Goal: Information Seeking & Learning: Check status

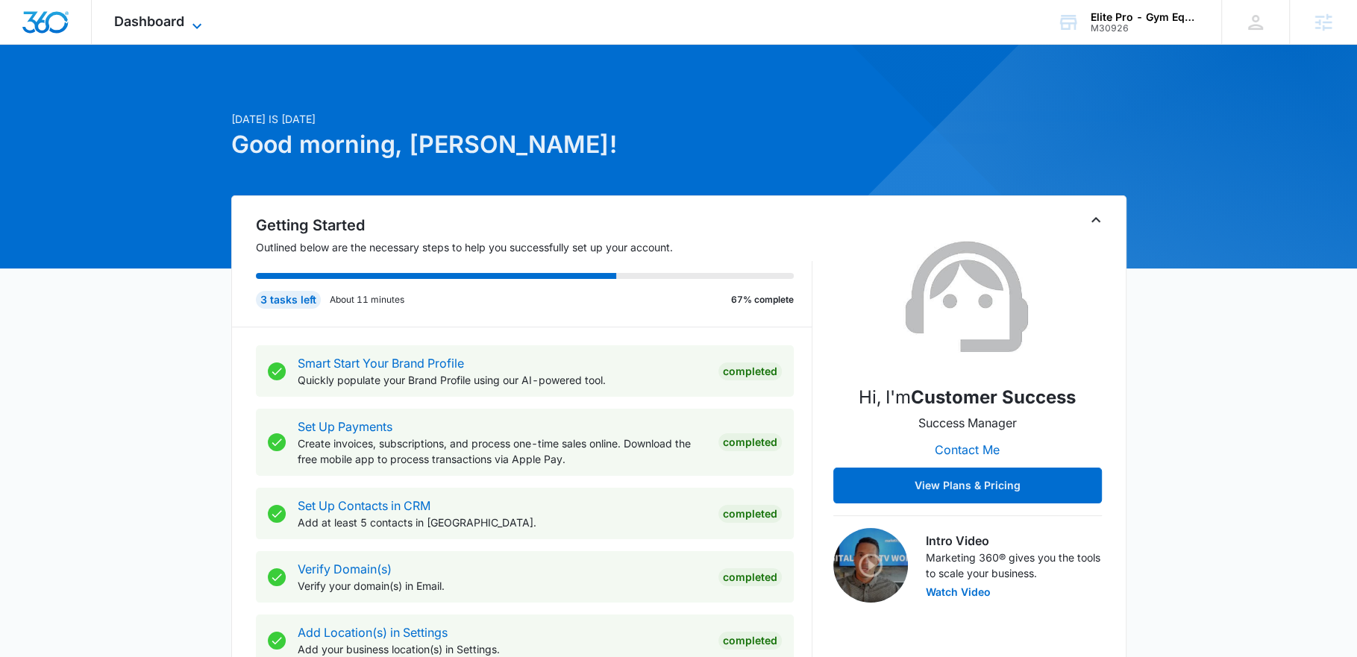
click at [189, 27] on icon at bounding box center [197, 26] width 18 height 18
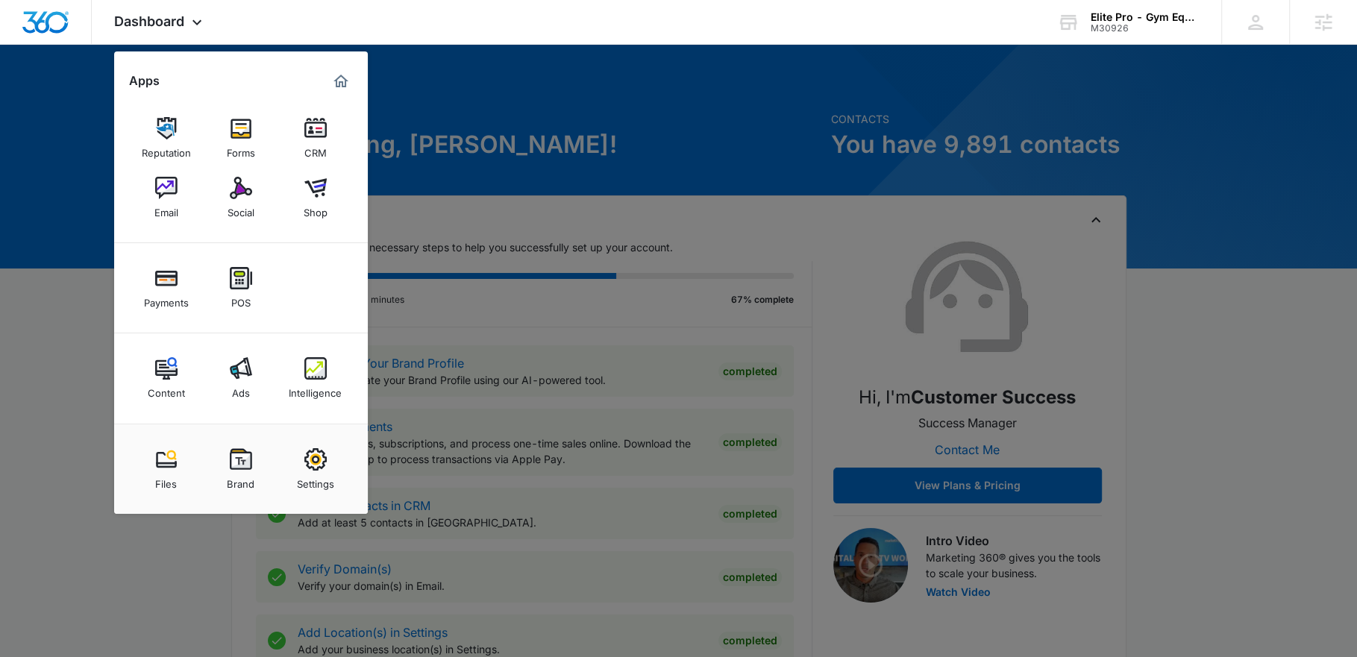
click at [1140, 48] on div at bounding box center [678, 328] width 1357 height 657
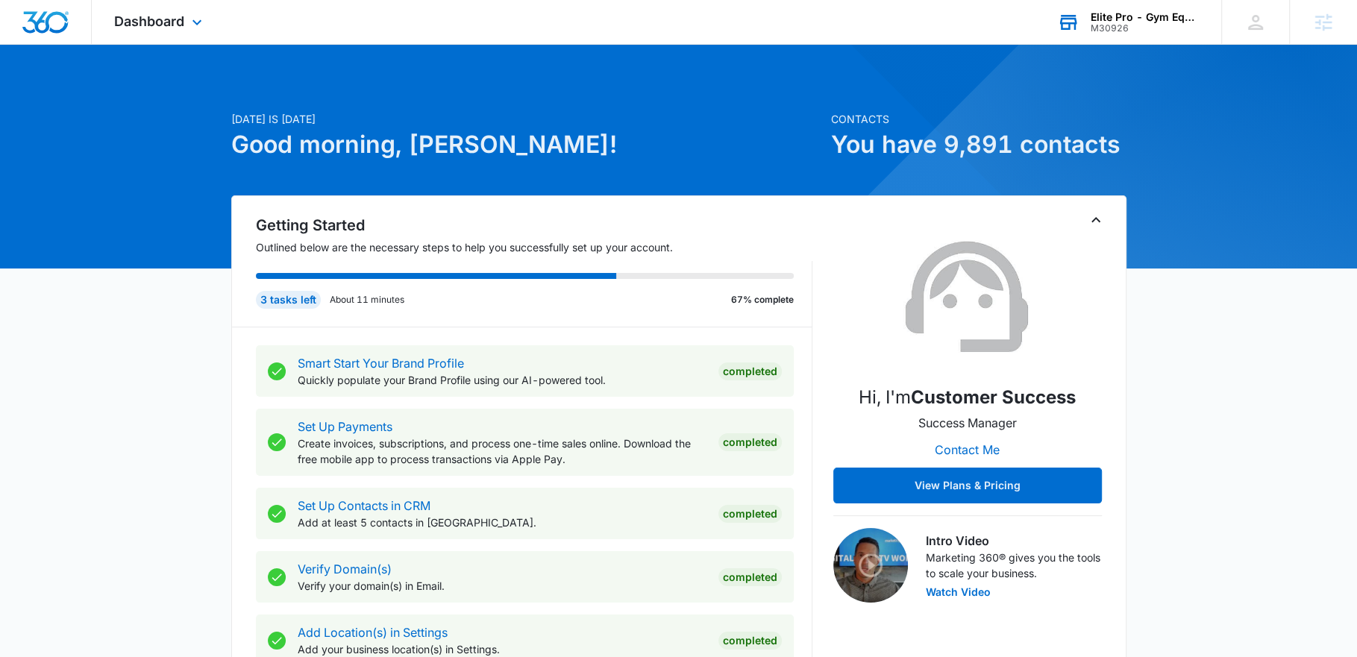
click at [1137, 34] on div "Elite Pro - Gym Equipment M30926 Your Accounts View All" at bounding box center [1128, 22] width 187 height 44
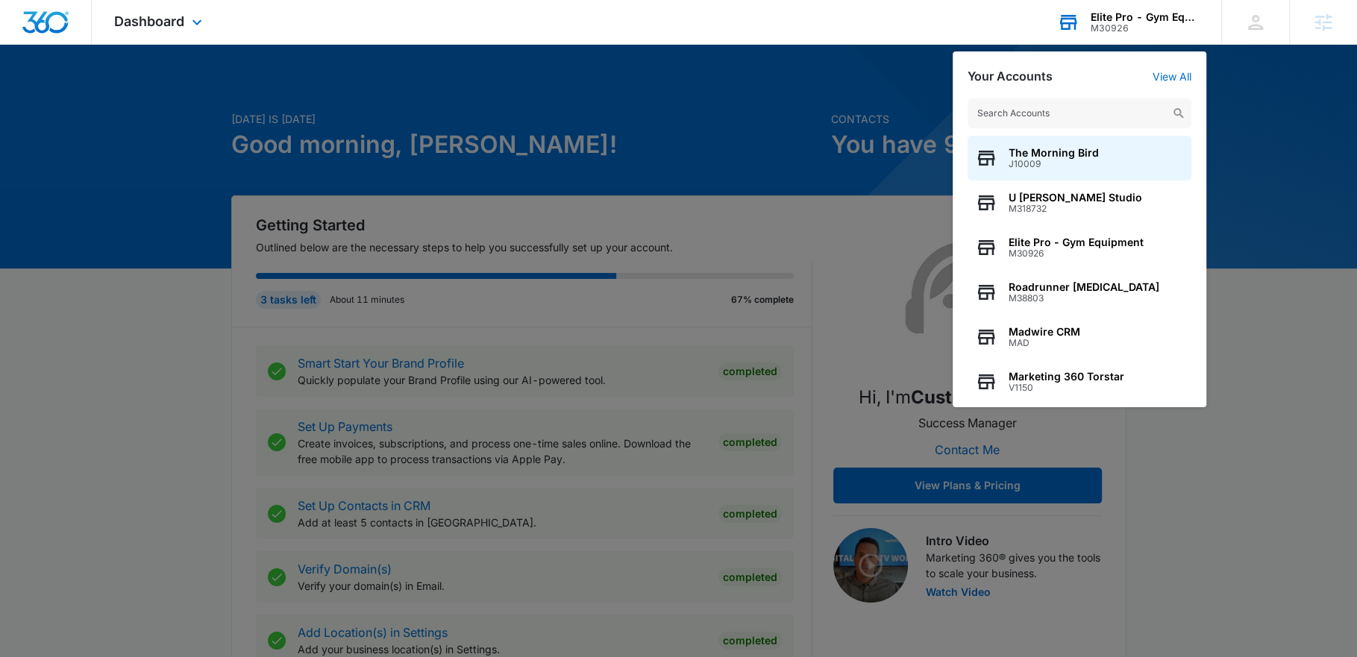
click at [1083, 110] on input "text" at bounding box center [1080, 114] width 224 height 30
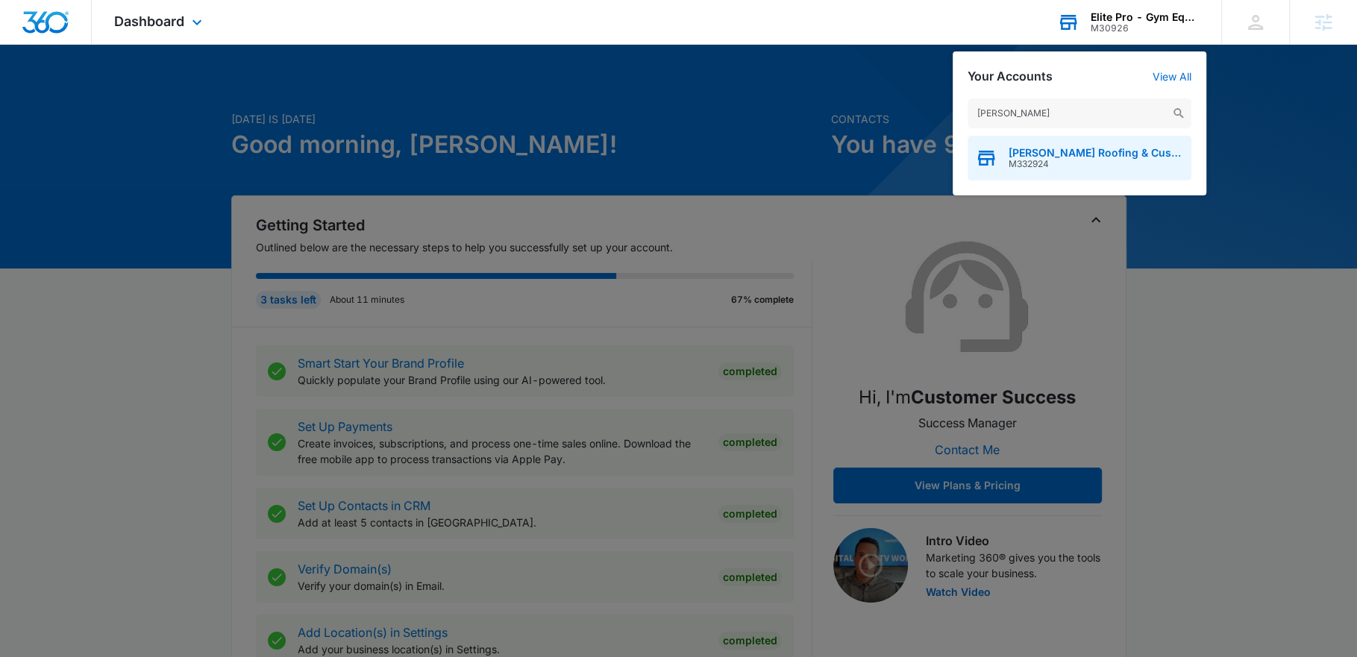
type input "Kirby"
click at [1084, 149] on span "Kirby's Roofing & Custom Homes LLC" at bounding box center [1096, 153] width 175 height 12
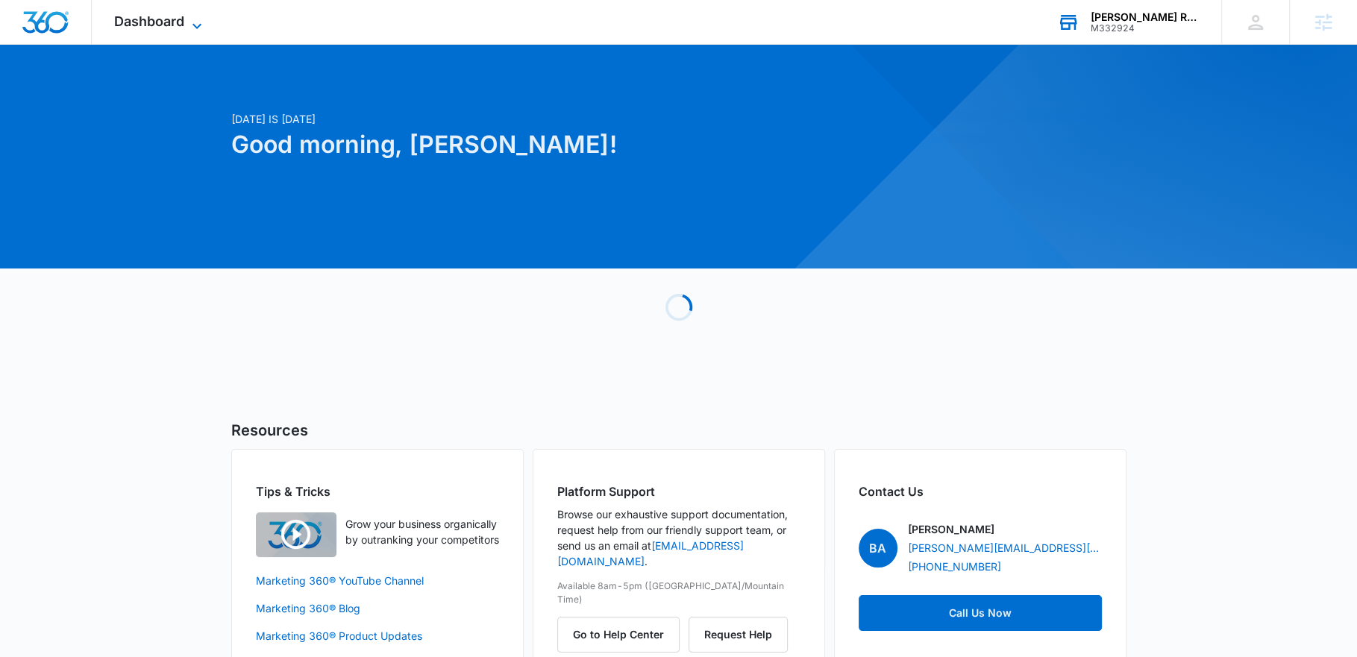
click at [190, 25] on icon at bounding box center [197, 26] width 18 height 18
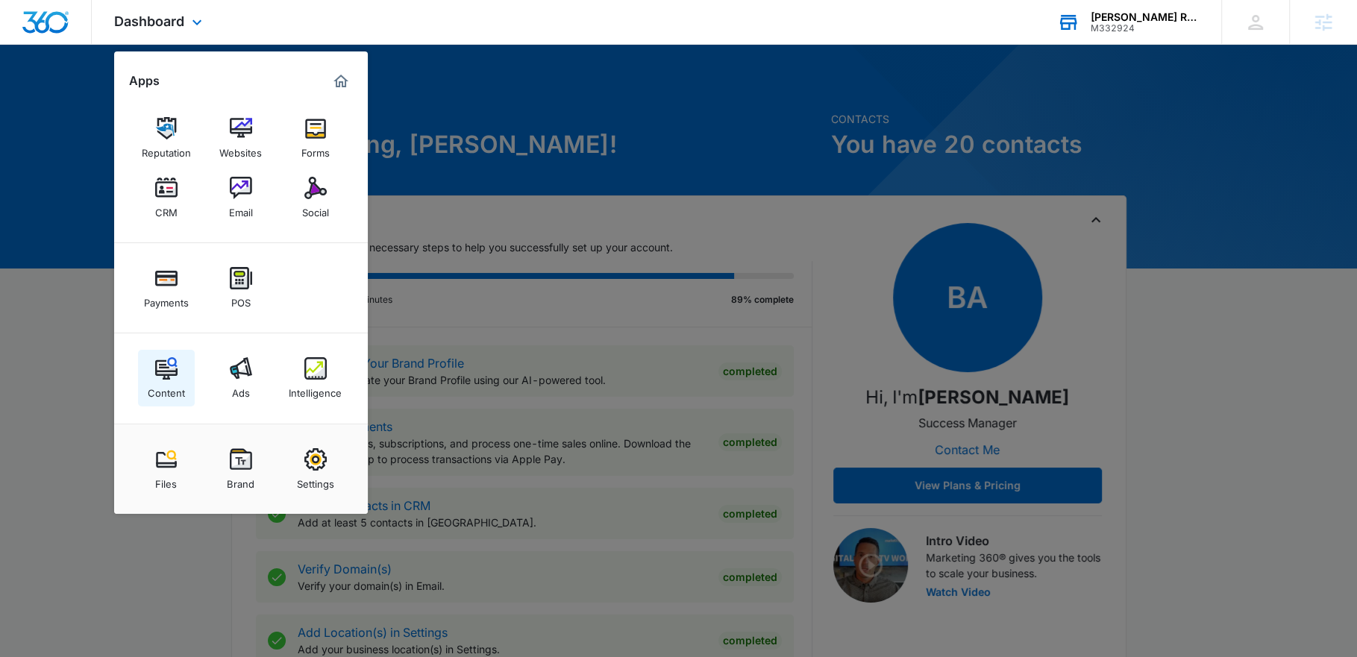
click at [168, 389] on div "Content" at bounding box center [166, 389] width 37 height 19
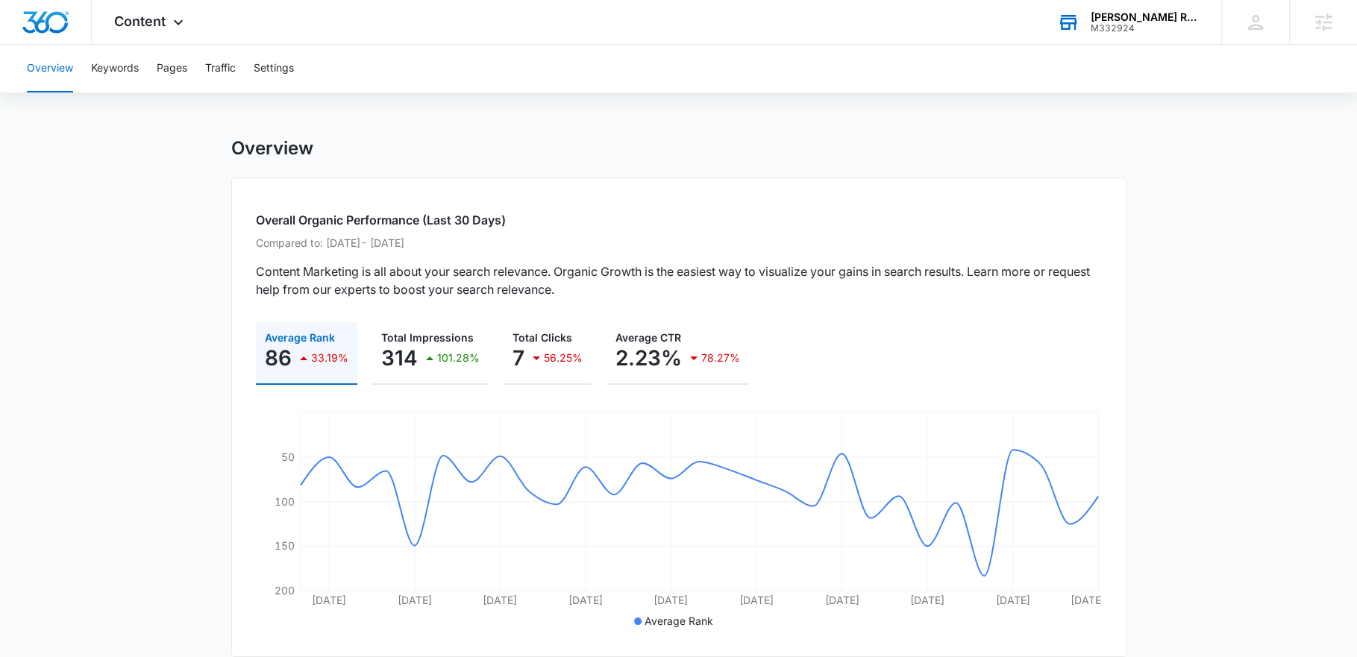
scroll to position [4, 0]
click at [143, 30] on div "Content Apps Reputation Websites Forms CRM Email Social Payments POS Content Ad…" at bounding box center [151, 22] width 118 height 44
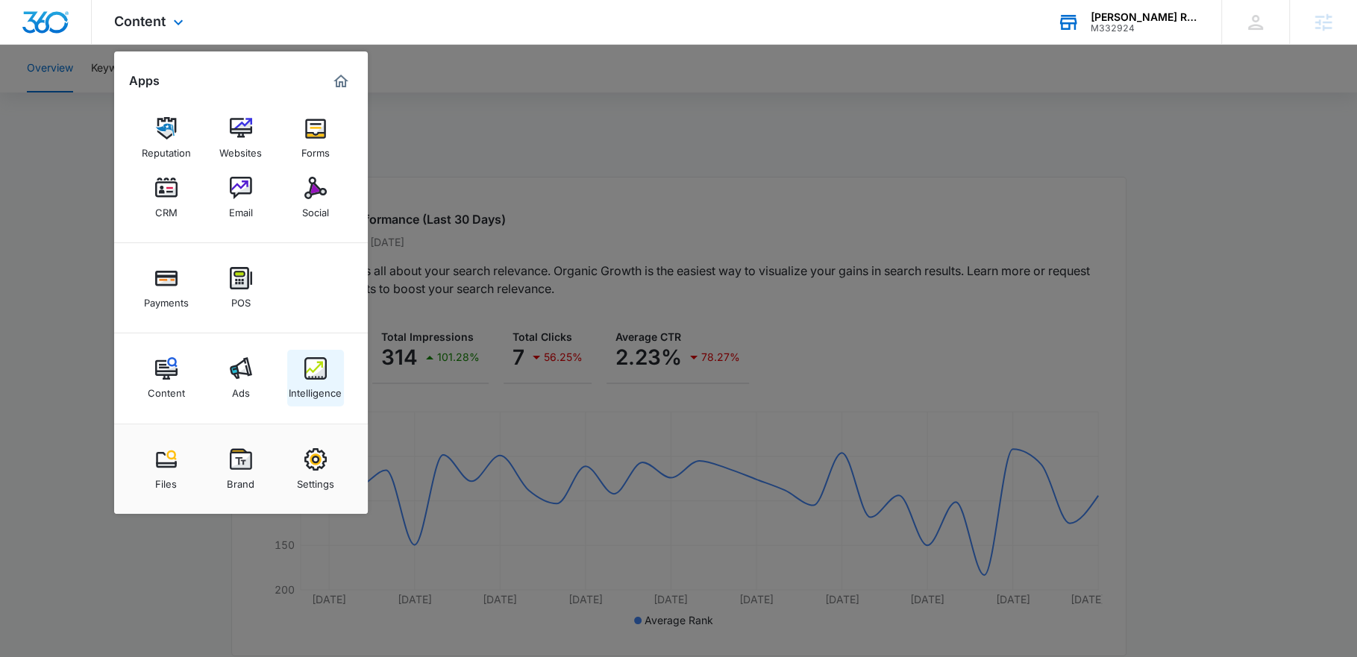
click at [318, 380] on div "Intelligence" at bounding box center [315, 389] width 53 height 19
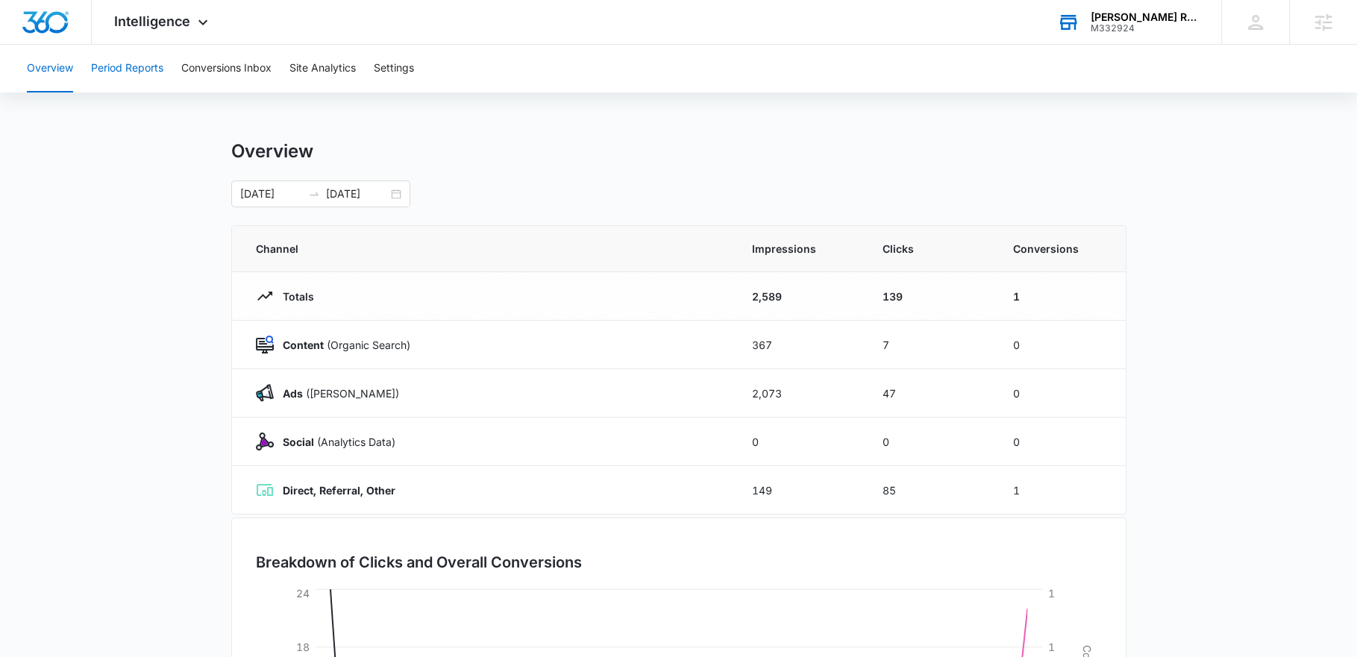
click at [131, 69] on button "Period Reports" at bounding box center [127, 69] width 72 height 48
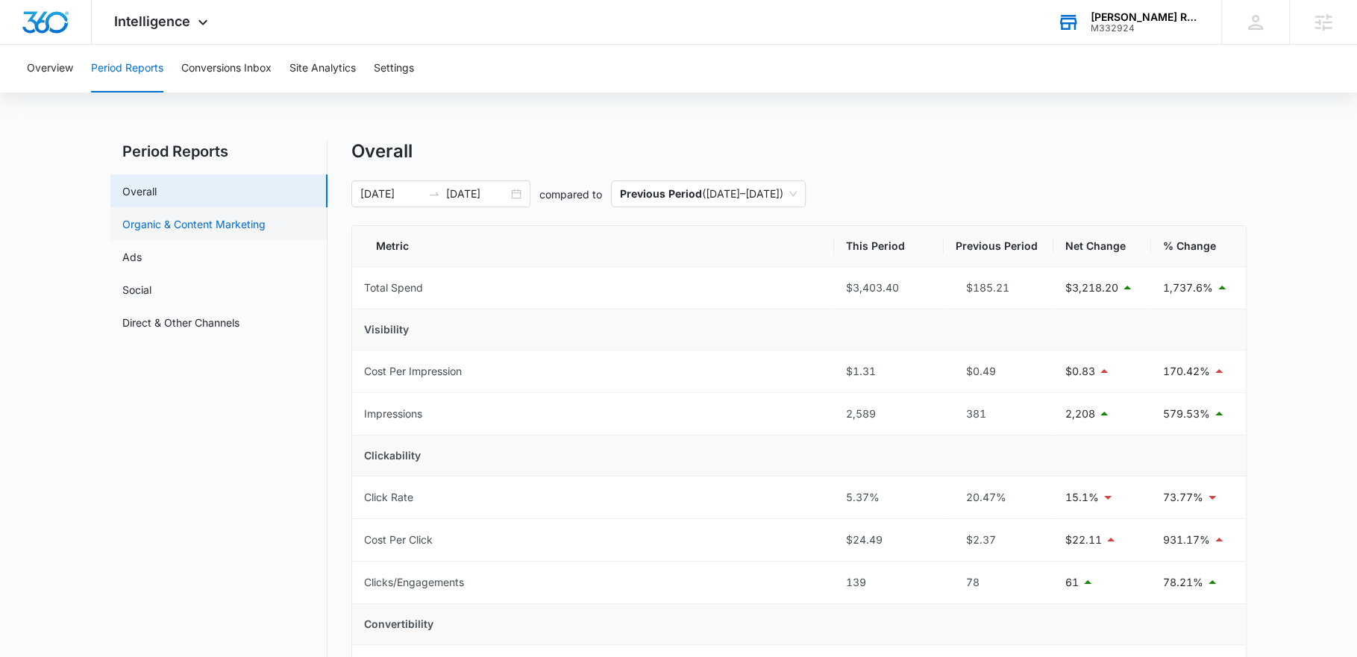
click at [211, 216] on link "Organic & Content Marketing" at bounding box center [193, 224] width 143 height 16
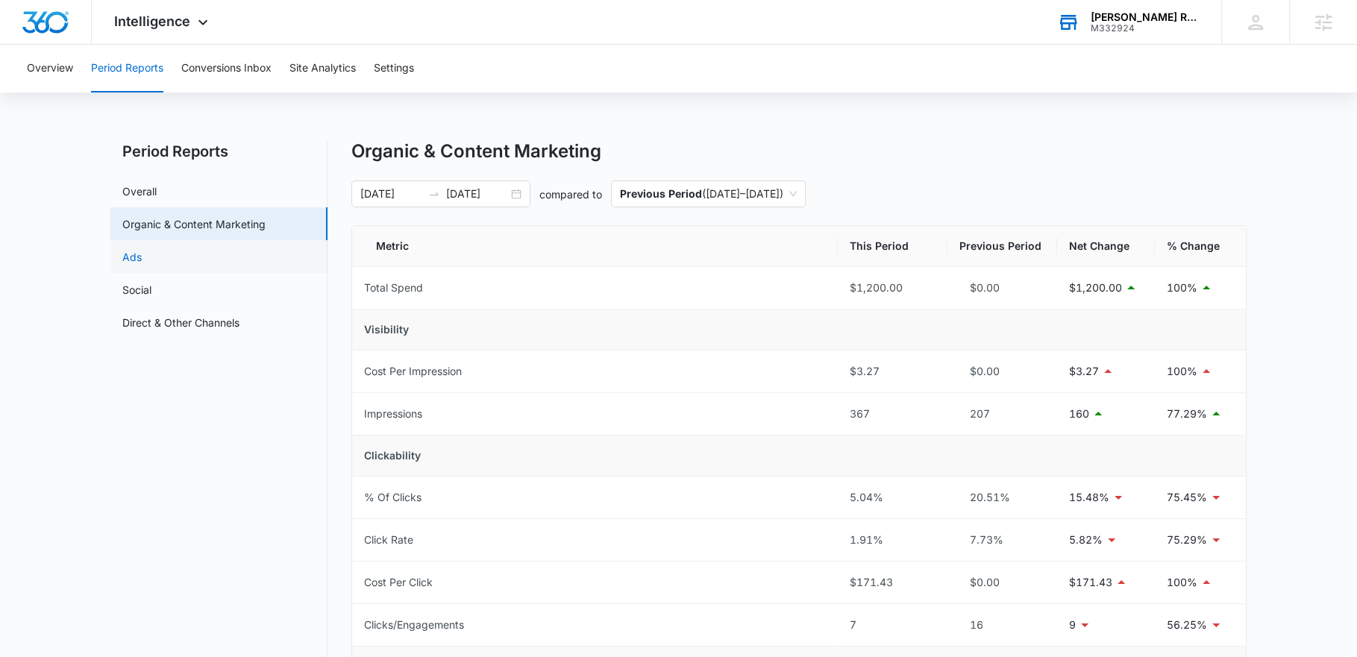
click at [142, 260] on link "Ads" at bounding box center [131, 257] width 19 height 16
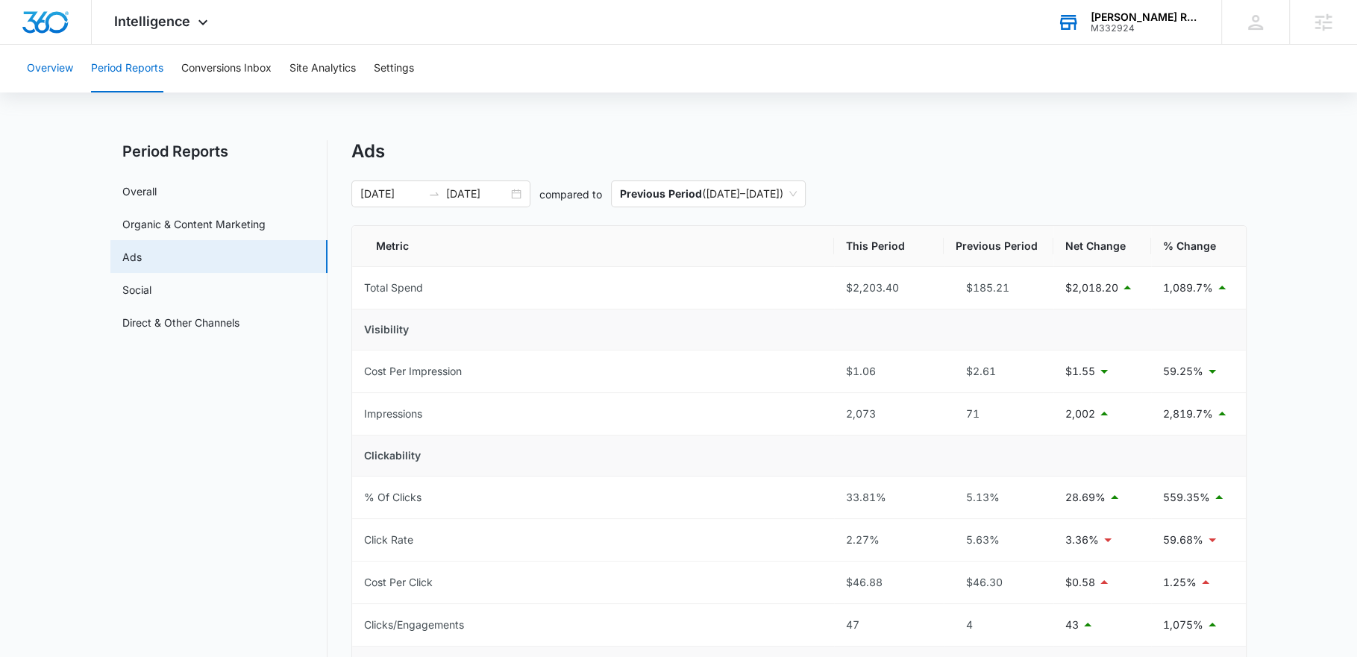
click at [46, 66] on button "Overview" at bounding box center [50, 69] width 46 height 48
